Goal: Navigation & Orientation: Find specific page/section

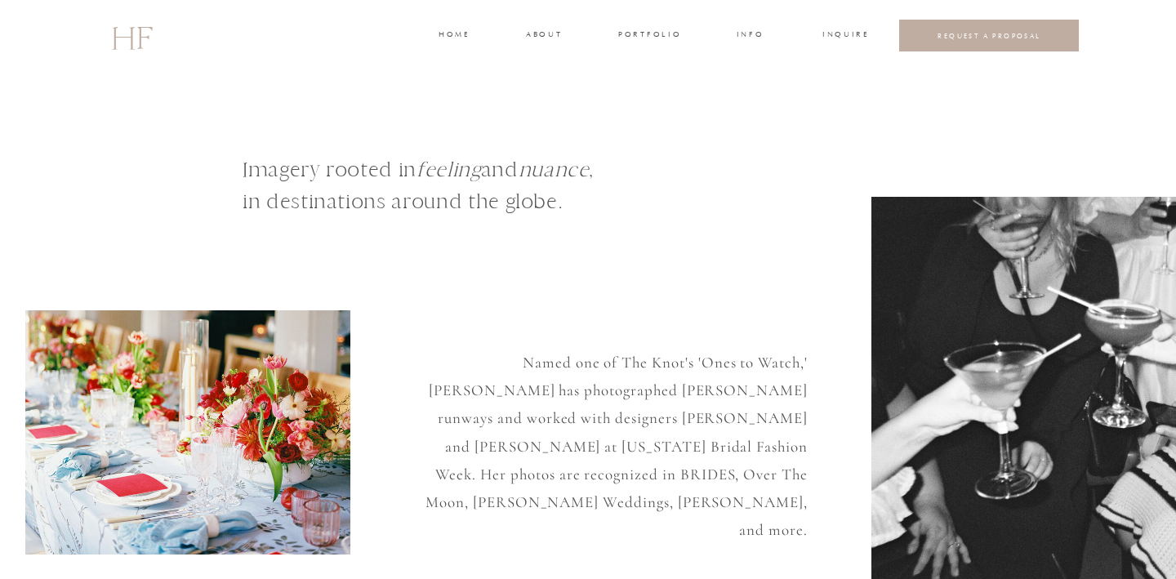
click at [667, 33] on h3 "portfolio" at bounding box center [648, 36] width 61 height 15
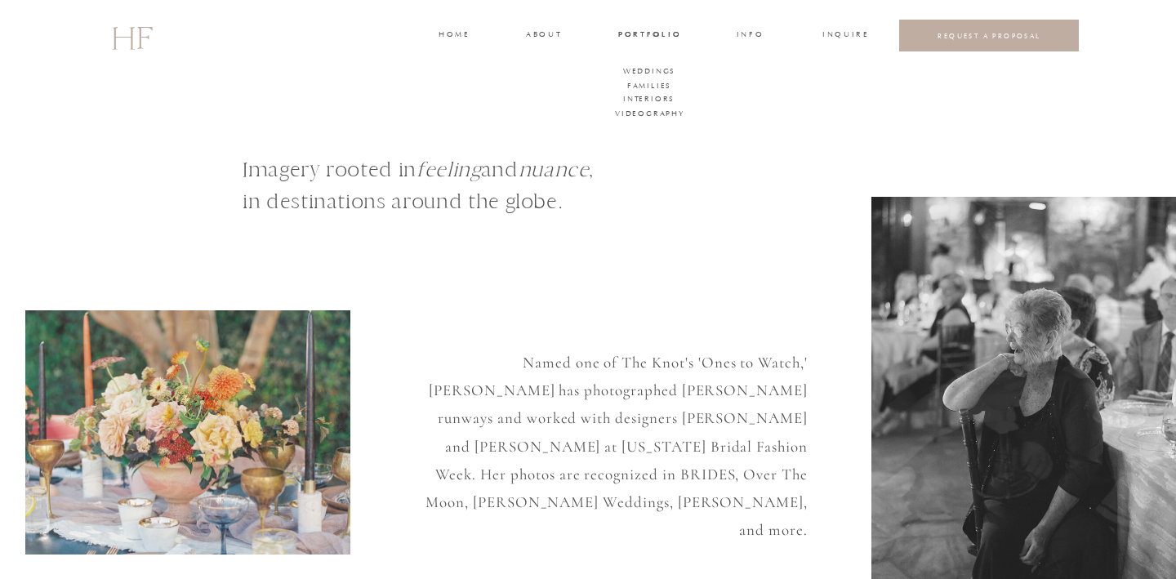
click at [640, 62] on div at bounding box center [648, 90] width 96 height 78
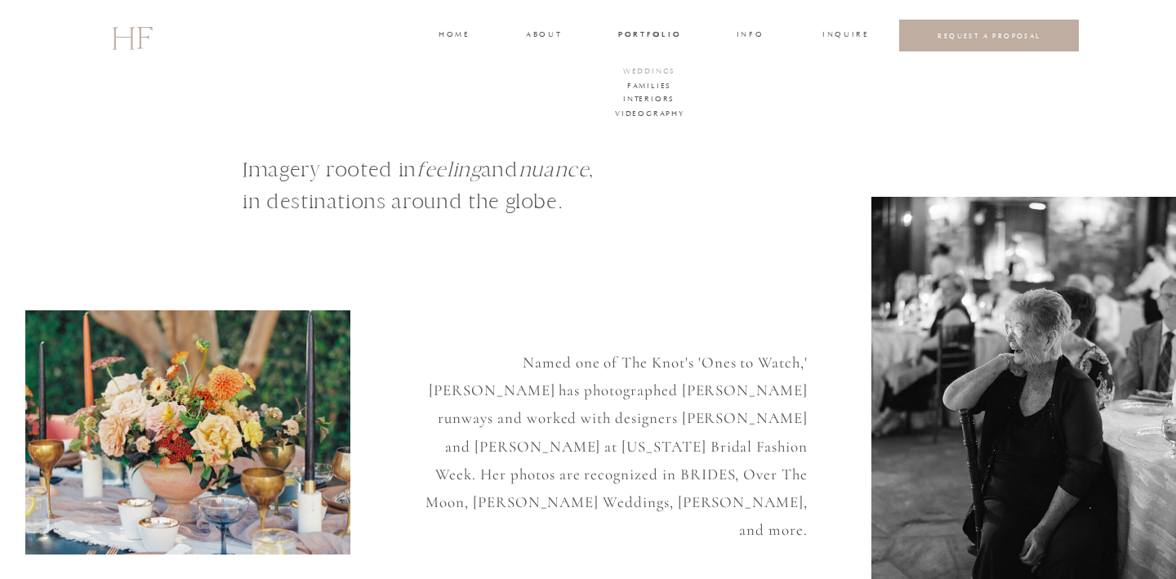
click at [636, 69] on h3 "WEDDINGS" at bounding box center [649, 72] width 57 height 15
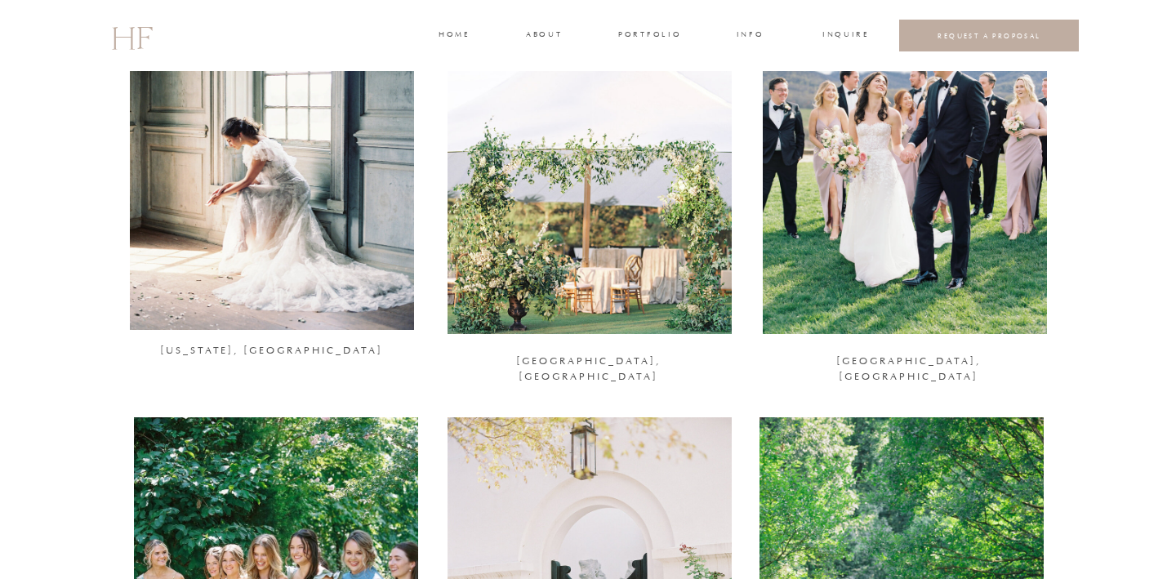
scroll to position [1230, 0]
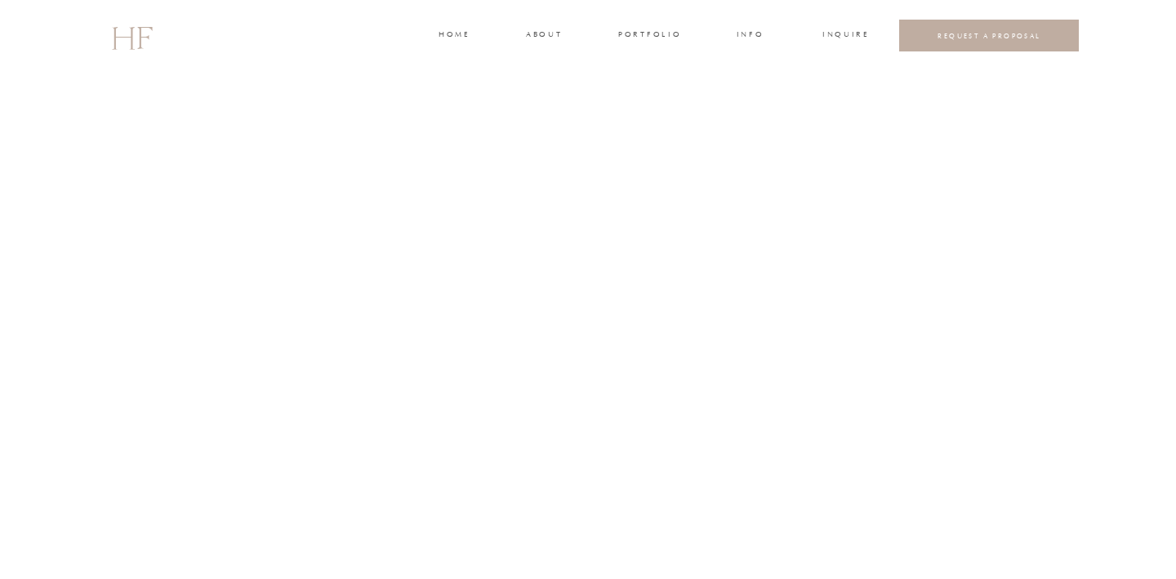
scroll to position [3168, 0]
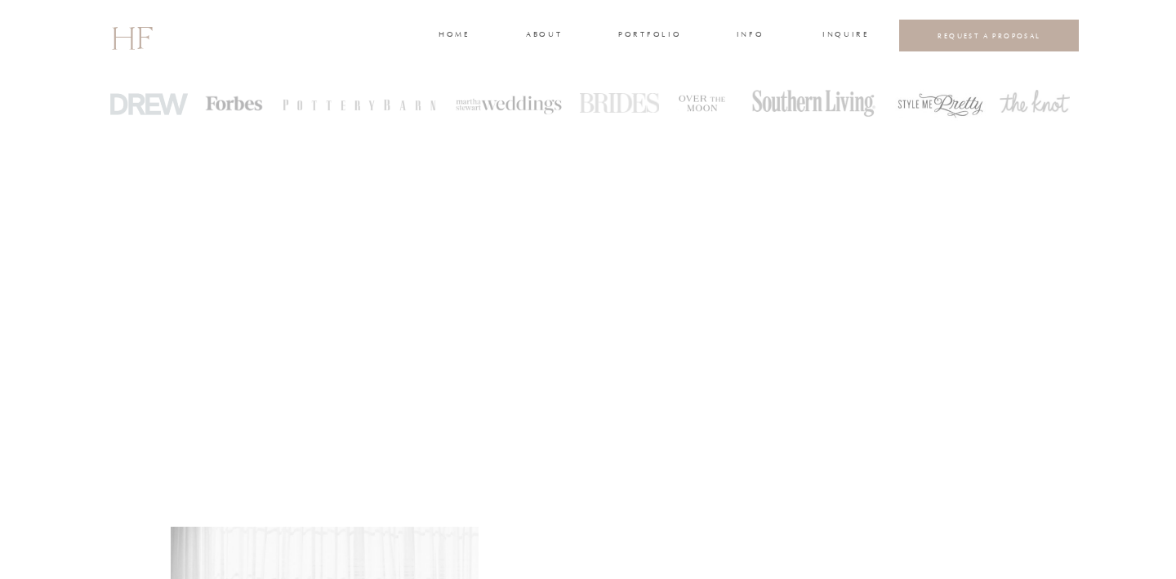
click at [657, 40] on h3 "portfolio" at bounding box center [648, 36] width 61 height 15
click at [660, 74] on h3 "WEDDINGS" at bounding box center [649, 72] width 57 height 15
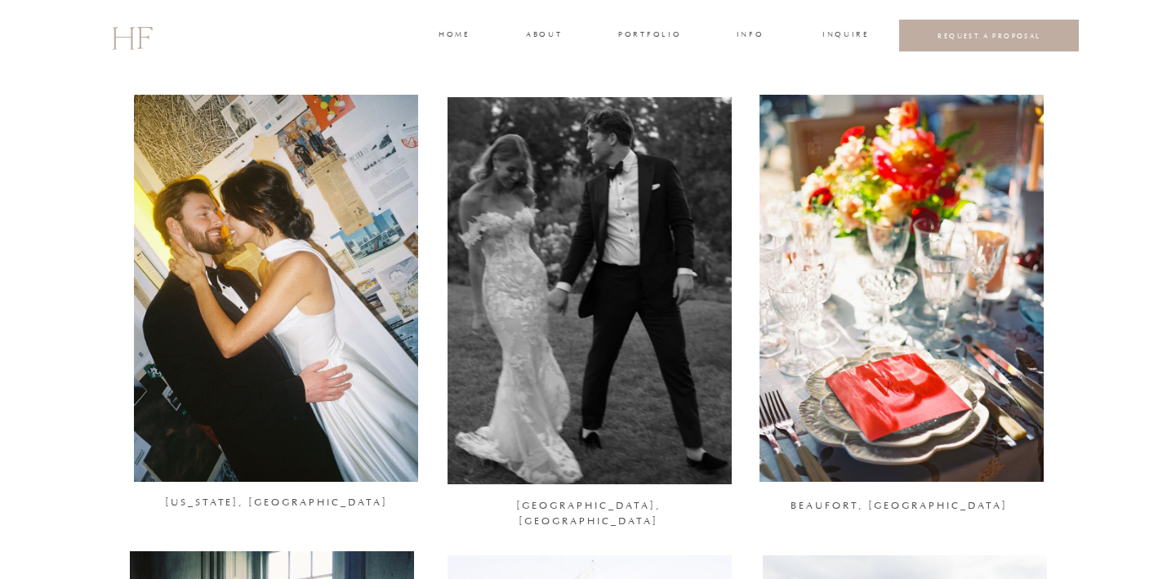
scroll to position [624, 0]
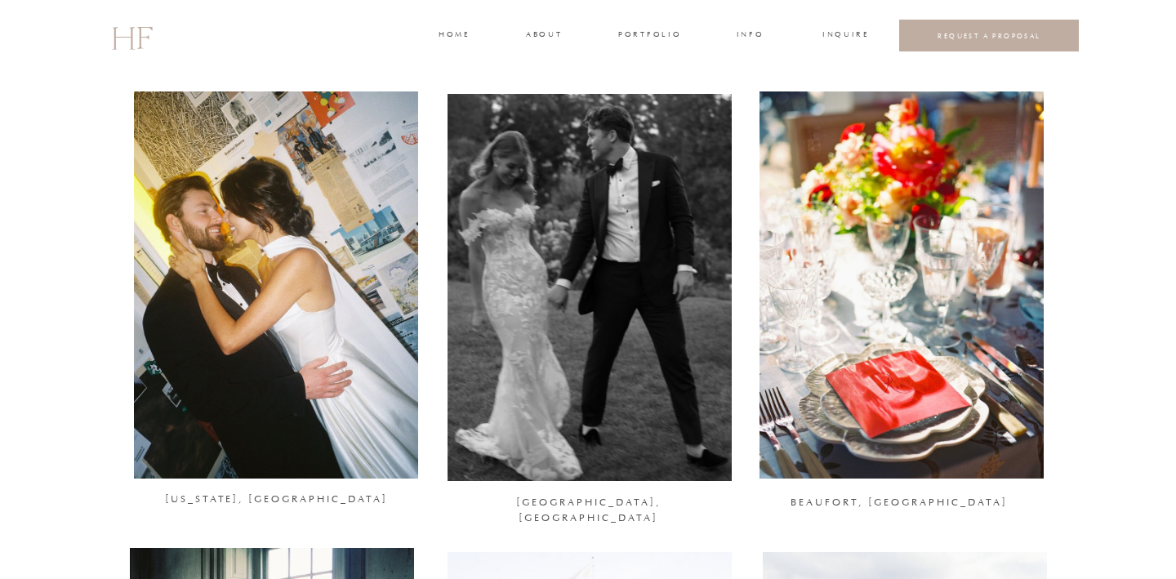
click at [330, 398] on div at bounding box center [276, 284] width 284 height 387
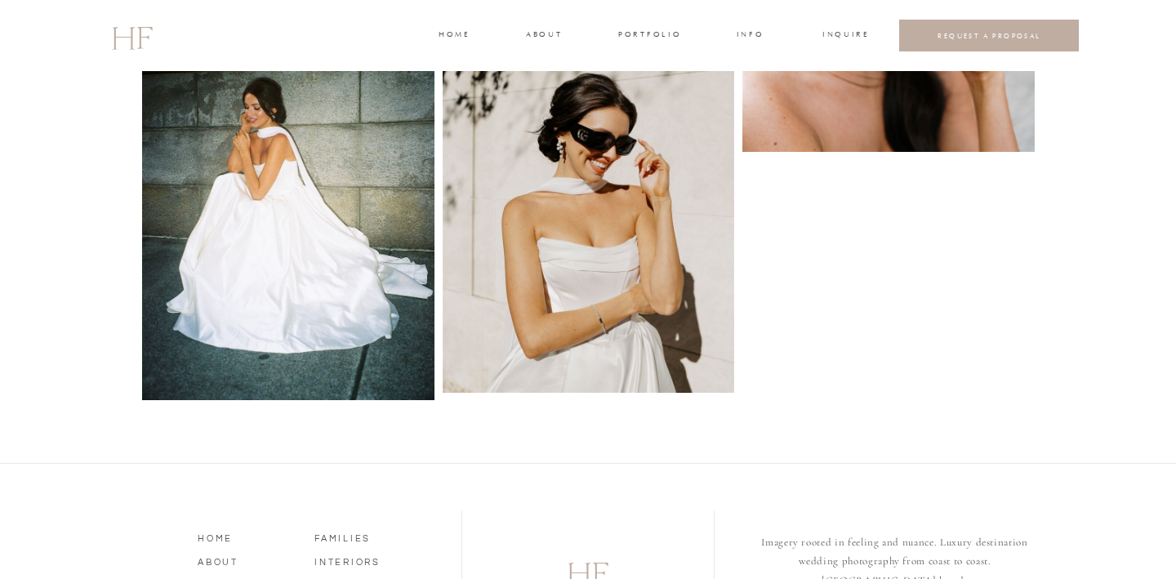
scroll to position [3053, 0]
